Goal: Navigation & Orientation: Find specific page/section

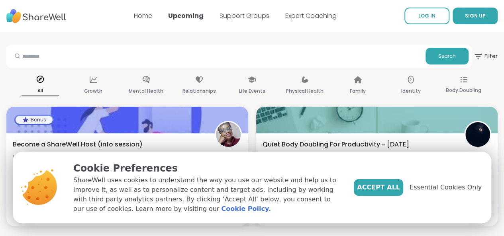
click at [234, 18] on link "Support Groups" at bounding box center [245, 15] width 50 height 9
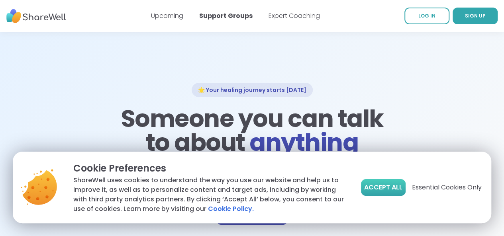
click at [388, 192] on span "Accept All" at bounding box center [383, 188] width 38 height 10
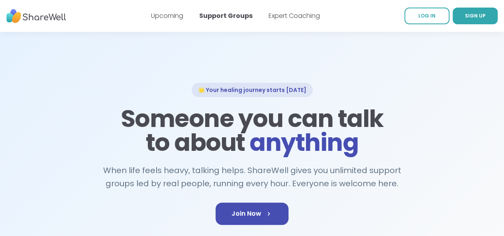
click at [293, 10] on div "Upcoming Support Groups Expert Coaching" at bounding box center [235, 16] width 169 height 22
click at [293, 14] on link "Expert Coaching" at bounding box center [294, 15] width 51 height 9
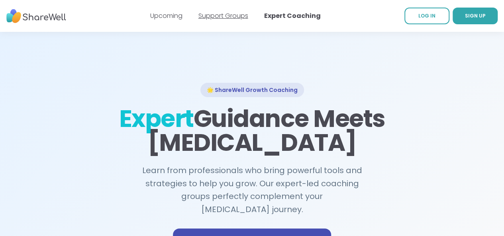
click at [228, 18] on link "Support Groups" at bounding box center [224, 15] width 50 height 9
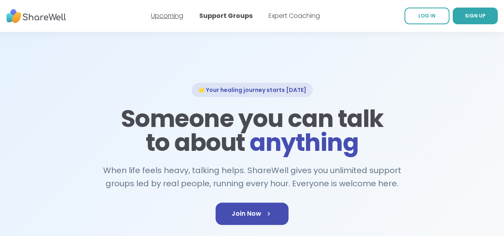
click at [163, 14] on link "Upcoming" at bounding box center [167, 15] width 32 height 9
